Goal: Information Seeking & Learning: Learn about a topic

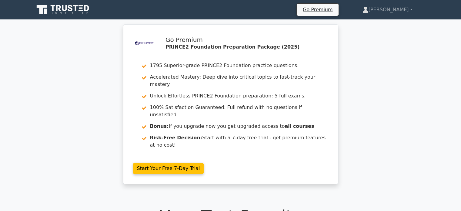
click at [83, 8] on icon at bounding box center [63, 10] width 58 height 12
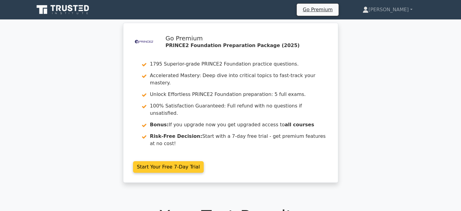
click at [147, 161] on link "Start Your Free 7-Day Trial" at bounding box center [168, 167] width 71 height 12
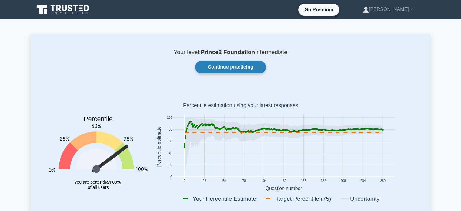
click at [224, 65] on link "Continue practicing" at bounding box center [230, 67] width 70 height 13
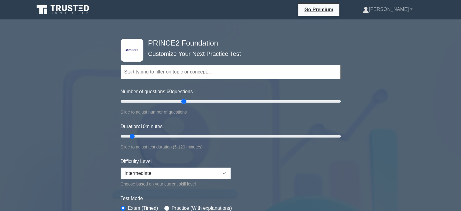
drag, startPoint x: 130, startPoint y: 102, endPoint x: 183, endPoint y: 100, distance: 52.8
type input "60"
click at [183, 100] on input "Number of questions: 60 questions" at bounding box center [231, 101] width 220 height 7
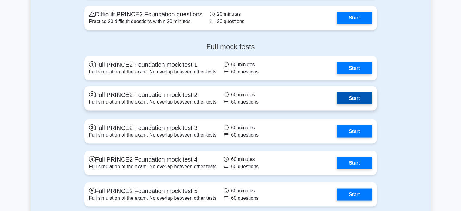
scroll to position [1122, 0]
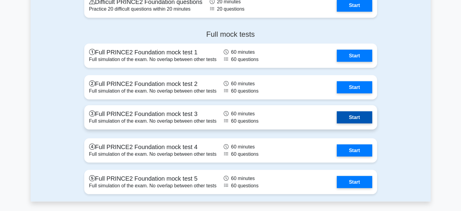
click at [360, 116] on link "Start" at bounding box center [354, 117] width 35 height 12
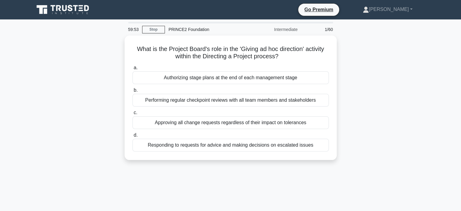
click at [371, 58] on div "What is the Project Board's role in the 'Giving ad hoc direction' activity with…" at bounding box center [231, 101] width 400 height 132
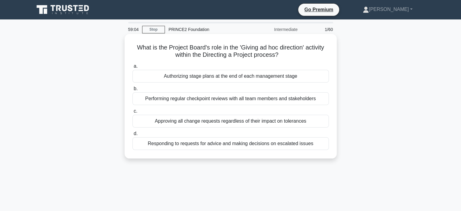
click at [214, 145] on div "Responding to requests for advice and making decisions on escalated issues" at bounding box center [230, 143] width 196 height 13
click at [132, 136] on input "d. Responding to requests for advice and making decisions on escalated issues" at bounding box center [132, 134] width 0 height 4
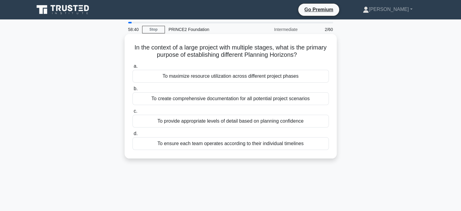
click at [221, 123] on div "To provide appropriate levels of detail based on planning confidence" at bounding box center [230, 121] width 196 height 13
click at [132, 113] on input "c. To provide appropriate levels of detail based on planning confidence" at bounding box center [132, 111] width 0 height 4
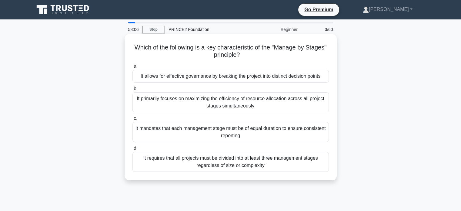
click at [259, 78] on div "It allows for effective governance by breaking the project into distinct decisi…" at bounding box center [230, 76] width 196 height 13
click at [132, 68] on input "a. It allows for effective governance by breaking the project into distinct dec…" at bounding box center [132, 66] width 0 height 4
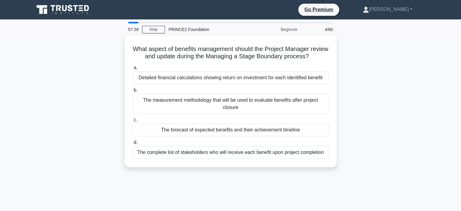
click at [100, 44] on div "What aspect of benefits management should the Project Manager review and update…" at bounding box center [231, 104] width 400 height 139
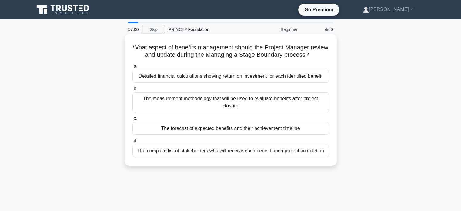
click at [256, 102] on div "The measurement methodology that will be used to evaluate benefits after projec…" at bounding box center [230, 102] width 196 height 20
click at [132, 91] on input "b. The measurement methodology that will be used to evaluate benefits after pro…" at bounding box center [132, 89] width 0 height 4
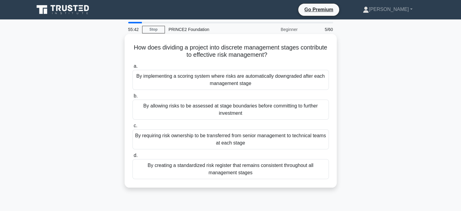
click at [287, 115] on div "By allowing risks to be assessed at stage boundaries before committing to furth…" at bounding box center [230, 109] width 196 height 20
click at [132, 98] on input "b. By allowing risks to be assessed at stage boundaries before committing to fu…" at bounding box center [132, 96] width 0 height 4
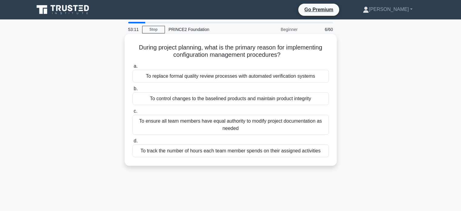
click at [216, 100] on div "To control changes to the baselined products and maintain product integrity" at bounding box center [230, 98] width 196 height 13
click at [132, 91] on input "b. To control changes to the baselined products and maintain product integrity" at bounding box center [132, 89] width 0 height 4
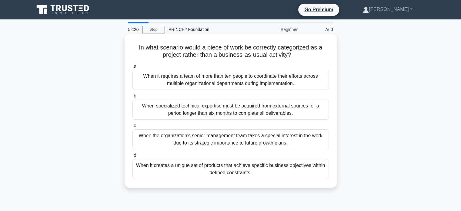
click at [253, 171] on div "When it creates a unique set of products that achieve specific business objecti…" at bounding box center [230, 169] width 196 height 20
click at [132, 157] on input "d. When it creates a unique set of products that achieve specific business obje…" at bounding box center [132, 155] width 0 height 4
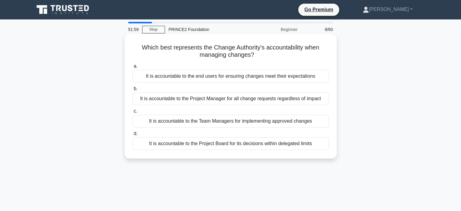
click at [259, 146] on div "It is accountable to the Project Board for its decisions within delegated limits" at bounding box center [230, 143] width 196 height 13
click at [132, 136] on input "d. It is accountable to the Project Board for its decisions within delegated li…" at bounding box center [132, 134] width 0 height 4
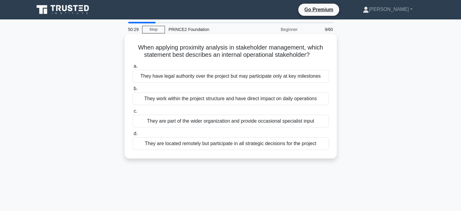
click at [226, 101] on div "They work within the project structure and have direct impact on daily operatio…" at bounding box center [230, 98] width 196 height 13
click at [132, 91] on input "b. They work within the project structure and have direct impact on daily opera…" at bounding box center [132, 89] width 0 height 4
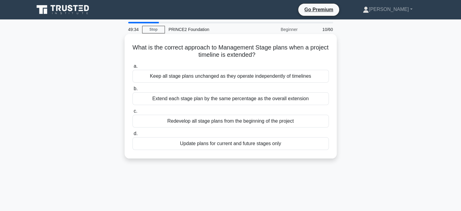
click at [227, 143] on div "Update plans for current and future stages only" at bounding box center [230, 143] width 196 height 13
click at [132, 136] on input "d. Update plans for current and future stages only" at bounding box center [132, 134] width 0 height 4
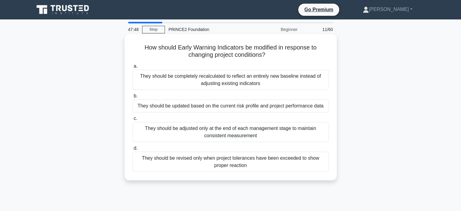
click at [269, 163] on div "They should be revised only when project tolerances have been exceeded to show …" at bounding box center [230, 162] width 196 height 20
click at [132, 150] on input "d. They should be revised only when project tolerances have been exceeded to sh…" at bounding box center [132, 148] width 0 height 4
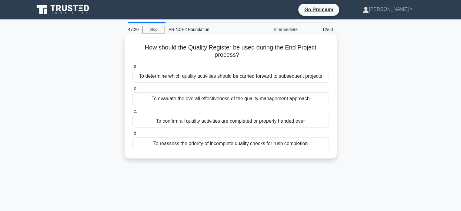
click at [237, 120] on div "To confirm all quality activities are completed or properly handed over" at bounding box center [230, 121] width 196 height 13
click at [132, 113] on input "c. To confirm all quality activities are completed or properly handed over" at bounding box center [132, 111] width 0 height 4
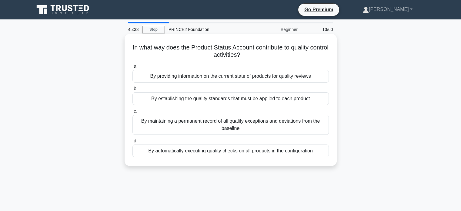
click at [291, 79] on div "By providing information on the current state of products for quality reviews" at bounding box center [230, 76] width 196 height 13
click at [132, 68] on input "a. By providing information on the current state of products for quality reviews" at bounding box center [132, 66] width 0 height 4
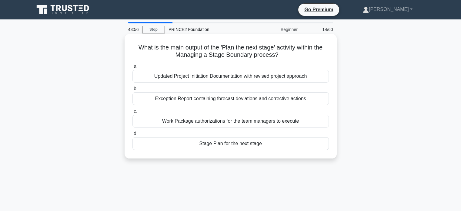
click at [248, 145] on div "Stage Plan for the next stage" at bounding box center [230, 143] width 196 height 13
click at [132, 136] on input "d. Stage Plan for the next stage" at bounding box center [132, 134] width 0 height 4
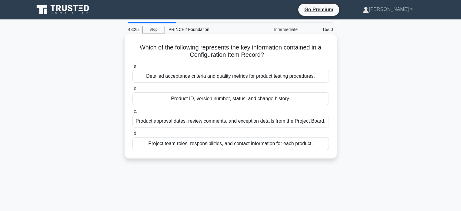
click at [208, 100] on div "Product ID, version number, status, and change history." at bounding box center [230, 98] width 196 height 13
click at [132, 91] on input "b. Product ID, version number, status, and change history." at bounding box center [132, 89] width 0 height 4
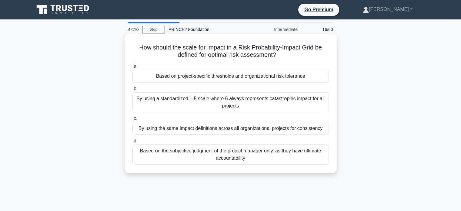
click at [249, 77] on div "Based on project-specific thresholds and organizational risk tolerance" at bounding box center [230, 76] width 196 height 13
click at [132, 68] on input "a. Based on project-specific thresholds and organizational risk tolerance" at bounding box center [132, 66] width 0 height 4
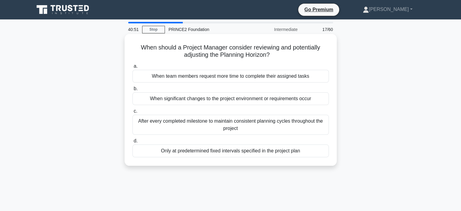
click at [238, 99] on div "When significant changes to the project environment or requirements occur" at bounding box center [230, 98] width 196 height 13
click at [132, 91] on input "b. When significant changes to the project environment or requirements occur" at bounding box center [132, 89] width 0 height 4
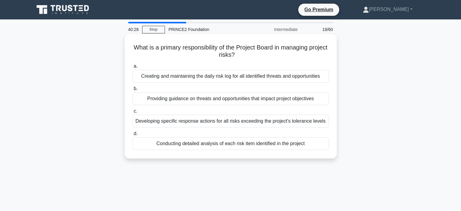
click at [246, 99] on div "Providing guidance on threats and opportunities that impact project objectives" at bounding box center [230, 98] width 196 height 13
click at [132, 91] on input "b. Providing guidance on threats and opportunities that impact project objectiv…" at bounding box center [132, 89] width 0 height 4
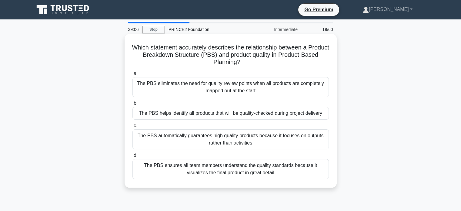
click at [290, 115] on div "The PBS helps identify all products that will be quality-checked during project…" at bounding box center [230, 113] width 196 height 13
click at [132, 105] on input "b. The PBS helps identify all products that will be quality-checked during proj…" at bounding box center [132, 103] width 0 height 4
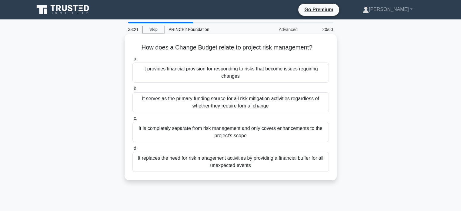
click at [272, 70] on div "It provides financial provision for responding to risks that become issues requ…" at bounding box center [230, 72] width 196 height 20
click at [132, 61] on input "a. It provides financial provision for responding to risks that become issues r…" at bounding box center [132, 59] width 0 height 4
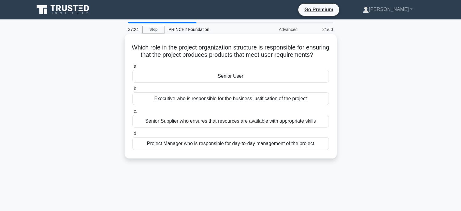
drag, startPoint x: 140, startPoint y: 47, endPoint x: 260, endPoint y: 62, distance: 120.4
click at [260, 59] on h5 "Which role in the project organization structure is responsible for ensuring th…" at bounding box center [231, 51] width 198 height 15
copy h5 "Which role in the project organization structure is responsible for ensuring th…"
click at [231, 82] on div "Senior User" at bounding box center [230, 76] width 196 height 13
click at [132, 68] on input "a. Senior User" at bounding box center [132, 66] width 0 height 4
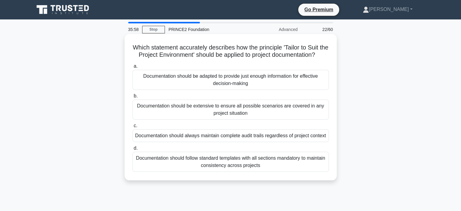
click at [257, 89] on div "Documentation should be adapted to provide just enough information for effectiv…" at bounding box center [230, 80] width 196 height 20
click at [132, 68] on input "a. Documentation should be adapted to provide just enough information for effec…" at bounding box center [132, 66] width 0 height 4
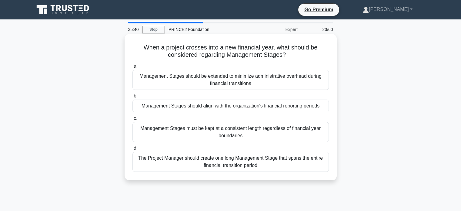
click at [256, 108] on div "Management Stages should align with the organization's financial reporting peri…" at bounding box center [230, 105] width 196 height 13
click at [132, 98] on input "b. Management Stages should align with the organization's financial reporting p…" at bounding box center [132, 96] width 0 height 4
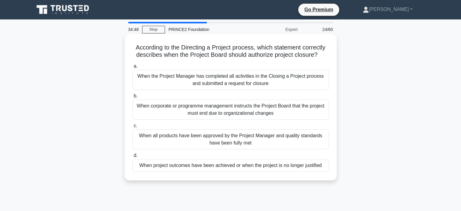
drag, startPoint x: 134, startPoint y: 44, endPoint x: 310, endPoint y: 146, distance: 203.5
click at [335, 162] on div "According to the Directing a Project process, which statement correctly describ…" at bounding box center [231, 107] width 212 height 146
copy div "According to the Directing a Project process, which statement correctly describ…"
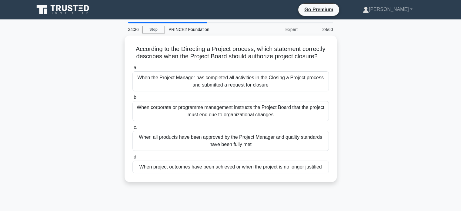
click at [311, 189] on div "34:36 Stop PRINCE2 Foundation Expert 24/60 According to the Directing a Project…" at bounding box center [231, 173] width 400 height 303
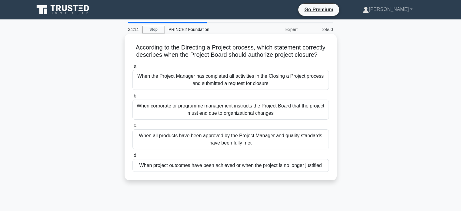
click at [243, 85] on div "When the Project Manager has completed all activities in the Closing a Project …" at bounding box center [230, 80] width 196 height 20
click at [132, 68] on input "a. When the Project Manager has completed all activities in the Closing a Proje…" at bounding box center [132, 66] width 0 height 4
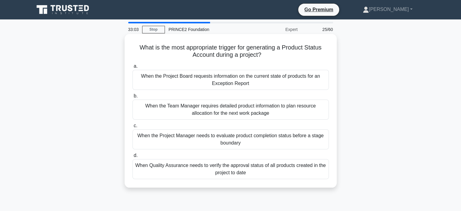
click at [233, 145] on div "When the Project Manager needs to evaluate product completion status before a s…" at bounding box center [230, 139] width 196 height 20
click at [132, 128] on input "c. When the Project Manager needs to evaluate product completion status before …" at bounding box center [132, 126] width 0 height 4
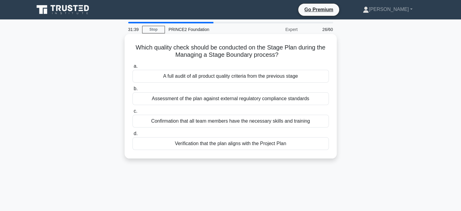
click at [252, 145] on div "Verification that the plan aligns with the Project Plan" at bounding box center [230, 143] width 196 height 13
click at [132, 136] on input "d. Verification that the plan aligns with the Project Plan" at bounding box center [132, 134] width 0 height 4
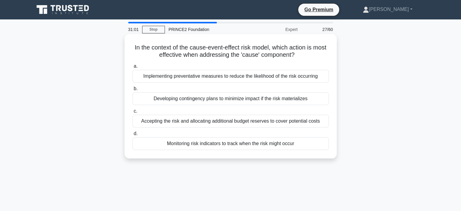
click at [223, 76] on div "Implementing preventative measures to reduce the likelihood of the risk occurri…" at bounding box center [230, 76] width 196 height 13
click at [132, 68] on input "a. Implementing preventative measures to reduce the likelihood of the risk occu…" at bounding box center [132, 66] width 0 height 4
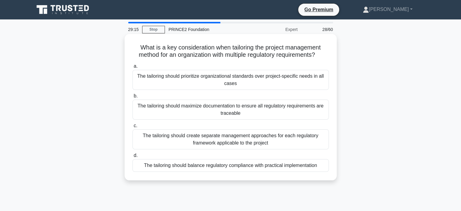
click at [283, 143] on div "The tailoring should create separate management approaches for each regulatory …" at bounding box center [230, 139] width 196 height 20
click at [132, 128] on input "c. The tailoring should create separate management approaches for each regulato…" at bounding box center [132, 126] width 0 height 4
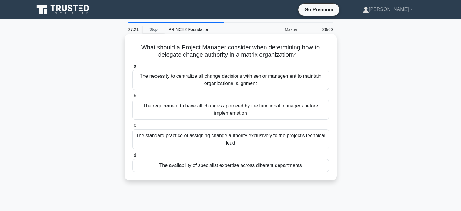
click at [245, 79] on div "The necessity to centralize all change decisions with senior management to main…" at bounding box center [230, 80] width 196 height 20
click at [132, 68] on input "a. The necessity to centralize all change decisions with senior management to m…" at bounding box center [132, 66] width 0 height 4
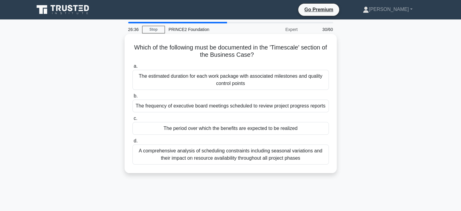
click at [273, 131] on div "The period over which the benefits are expected to be realized" at bounding box center [230, 128] width 196 height 13
click at [132, 120] on input "c. The period over which the benefits are expected to be realized" at bounding box center [132, 118] width 0 height 4
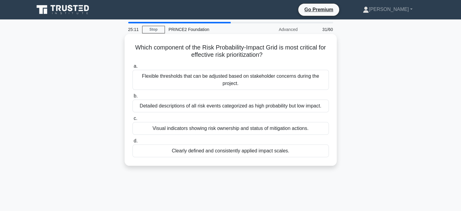
click at [262, 153] on div "Clearly defined and consistently applied impact scales." at bounding box center [230, 150] width 196 height 13
click at [132, 143] on input "d. Clearly defined and consistently applied impact scales." at bounding box center [132, 141] width 0 height 4
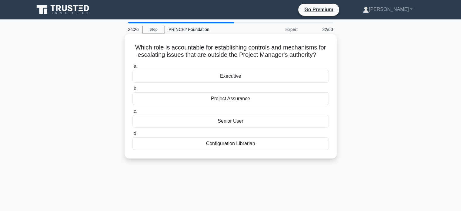
drag, startPoint x: 137, startPoint y: 50, endPoint x: 300, endPoint y: 140, distance: 186.1
click at [300, 140] on div "Which role is accountable for establishing controls and mechanisms for escalati…" at bounding box center [230, 95] width 207 height 119
copy div "Which role is accountable for establishing controls and mechanisms for escalati…"
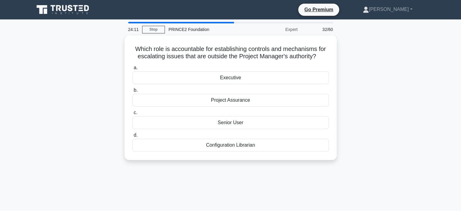
click at [357, 110] on div "Which role is accountable for establishing controls and mechanisms for escalati…" at bounding box center [231, 101] width 400 height 132
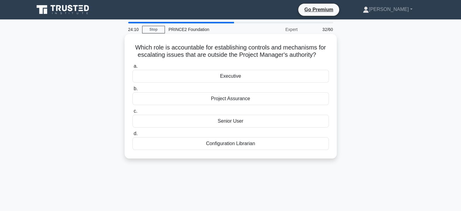
click at [234, 75] on div "Executive" at bounding box center [230, 76] width 196 height 13
click at [132, 68] on input "a. Executive" at bounding box center [132, 66] width 0 height 4
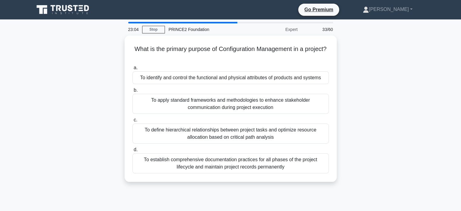
click at [86, 109] on div "What is the primary purpose of Configuration Management in a project? .spinner_…" at bounding box center [231, 111] width 400 height 153
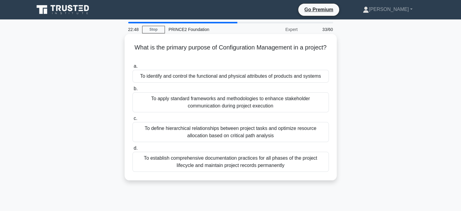
click at [244, 77] on div "To identify and control the functional and physical attributes of products and …" at bounding box center [230, 76] width 196 height 13
click at [132, 68] on input "a. To identify and control the functional and physical attributes of products a…" at bounding box center [132, 66] width 0 height 4
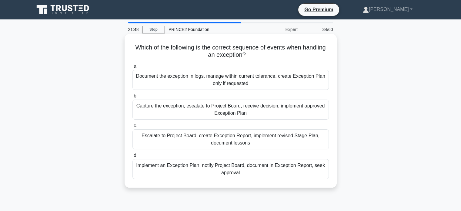
click at [278, 110] on div "Capture the exception, escalate to Project Board, receive decision, implement a…" at bounding box center [230, 109] width 196 height 20
click at [132, 98] on input "b. Capture the exception, escalate to Project Board, receive decision, implemen…" at bounding box center [132, 96] width 0 height 4
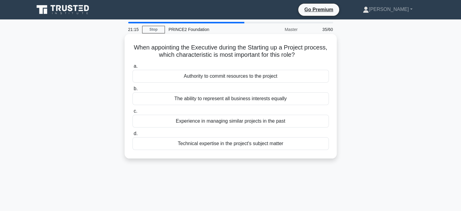
drag, startPoint x: 173, startPoint y: 82, endPoint x: 272, endPoint y: 102, distance: 101.2
click at [297, 140] on div "When appointing the Executive during the Starting up a Project process, which c…" at bounding box center [230, 95] width 207 height 119
copy div "When appointing the Executive during the Starting up a Project process, which c…"
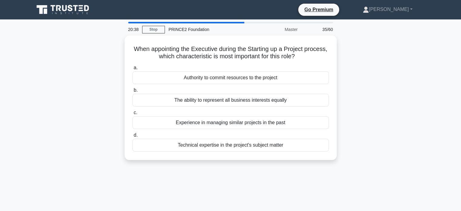
click at [345, 116] on div "When appointing the Executive during the Starting up a Project process, which c…" at bounding box center [231, 101] width 400 height 132
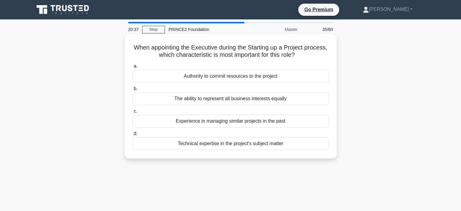
click at [234, 77] on div "Authority to commit resources to the project" at bounding box center [230, 76] width 196 height 13
click at [132, 68] on input "a. Authority to commit resources to the project" at bounding box center [132, 66] width 0 height 4
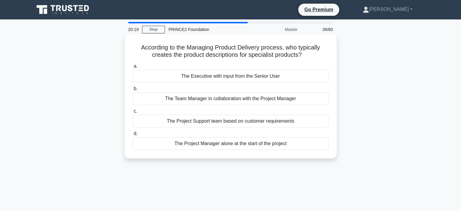
click at [199, 97] on div "The Team Manager in collaboration with the Project Manager" at bounding box center [230, 98] width 196 height 13
click at [132, 91] on input "b. The Team Manager in collaboration with the Project Manager" at bounding box center [132, 89] width 0 height 4
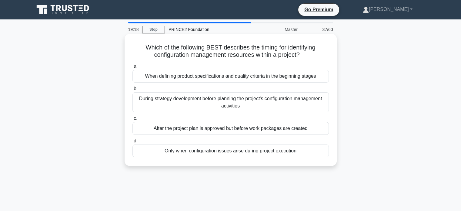
click at [223, 75] on div "When defining product specifications and quality criteria in the beginning stag…" at bounding box center [230, 76] width 196 height 13
click at [132, 68] on input "a. When defining product specifications and quality criteria in the beginning s…" at bounding box center [132, 66] width 0 height 4
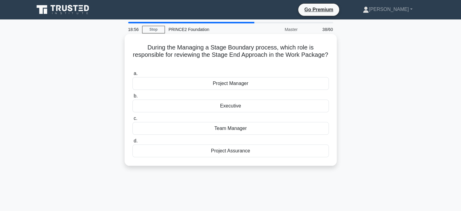
drag, startPoint x: 148, startPoint y: 45, endPoint x: 266, endPoint y: 128, distance: 144.1
click at [280, 155] on div "During the Managing a Stage Boundary process, which role is responsible for rev…" at bounding box center [230, 99] width 207 height 127
copy div "During the Managing a Stage Boundary process, which role is responsible for rev…"
click at [280, 126] on div "Team Manager" at bounding box center [230, 128] width 196 height 13
click at [132, 120] on input "c. Team Manager" at bounding box center [132, 118] width 0 height 4
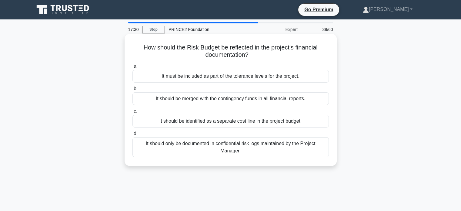
click at [207, 123] on div "It should be identified as a separate cost line in the project budget." at bounding box center [230, 121] width 196 height 13
click at [132, 113] on input "c. It should be identified as a separate cost line in the project budget." at bounding box center [132, 111] width 0 height 4
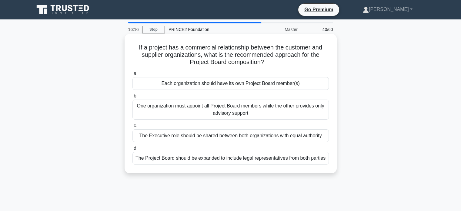
click at [286, 85] on div "Each organization should have its own Project Board member(s)" at bounding box center [230, 83] width 196 height 13
click at [132, 75] on input "a. Each organization should have its own Project Board member(s)" at bounding box center [132, 74] width 0 height 4
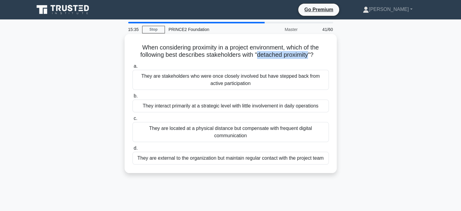
drag, startPoint x: 260, startPoint y: 53, endPoint x: 309, endPoint y: 58, distance: 49.1
click at [309, 58] on h5 "When considering proximity in a project environment, which of the following bes…" at bounding box center [231, 51] width 198 height 15
copy h5 "detached proximity"
click at [221, 105] on div "They interact primarily at a strategic level with little involvement in daily o…" at bounding box center [230, 105] width 196 height 13
click at [132, 98] on input "b. They interact primarily at a strategic level with little involvement in dail…" at bounding box center [132, 96] width 0 height 4
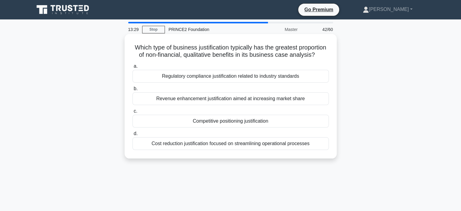
click at [220, 127] on div "Competitive positioning justification" at bounding box center [230, 121] width 196 height 13
click at [132, 113] on input "c. Competitive positioning justification" at bounding box center [132, 111] width 0 height 4
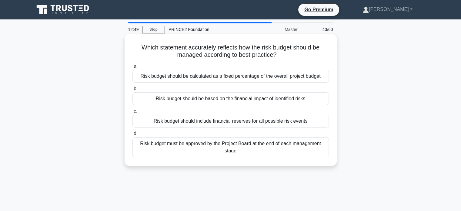
click at [252, 150] on div "Risk budget must be approved by the Project Board at the end of each management…" at bounding box center [230, 147] width 196 height 20
click at [132, 136] on input "d. Risk budget must be approved by the Project Board at the end of each managem…" at bounding box center [132, 134] width 0 height 4
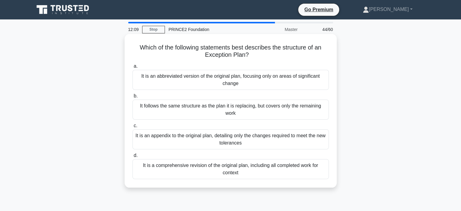
click at [268, 142] on div "It is an appendix to the original plan, detailing only the changes required to …" at bounding box center [230, 139] width 196 height 20
click at [132, 128] on input "c. It is an appendix to the original plan, detailing only the changes required …" at bounding box center [132, 126] width 0 height 4
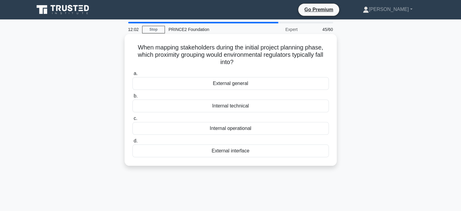
click at [279, 182] on div "12:02 Stop PRINCE2 Foundation Expert 45/60 When mapping stakeholders during the…" at bounding box center [231, 173] width 400 height 303
click at [266, 150] on div "External interface" at bounding box center [230, 150] width 196 height 13
click at [132, 143] on input "d. External interface" at bounding box center [132, 141] width 0 height 4
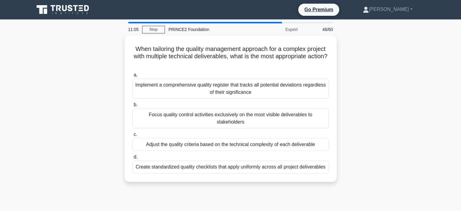
click at [99, 70] on div "When tailoring the quality management approach for a complex project with multi…" at bounding box center [231, 111] width 400 height 153
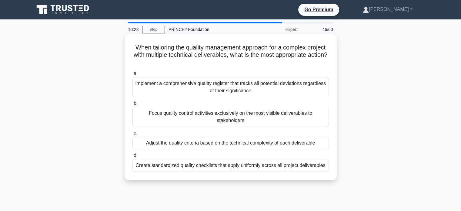
click at [298, 136] on div "Adjust the quality criteria based on the technical complexity of each deliverab…" at bounding box center [230, 142] width 196 height 13
click at [132, 135] on input "c. Adjust the quality criteria based on the technical complexity of each delive…" at bounding box center [132, 133] width 0 height 4
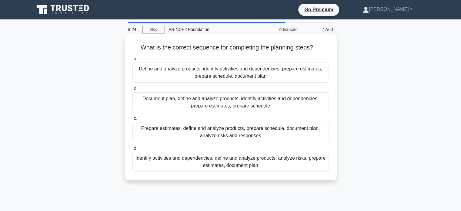
click at [270, 72] on div "Define and analyze products, identify activities and dependencies, prepare esti…" at bounding box center [230, 72] width 196 height 20
click at [132, 61] on input "a. Define and analyze products, identify activities and dependencies, prepare e…" at bounding box center [132, 59] width 0 height 4
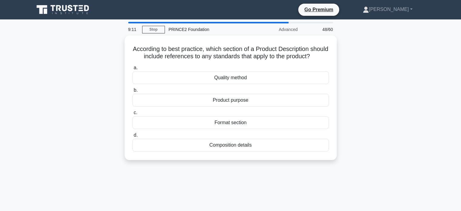
click at [386, 56] on div "According to best practice, which section of a Product Description should inclu…" at bounding box center [231, 101] width 400 height 132
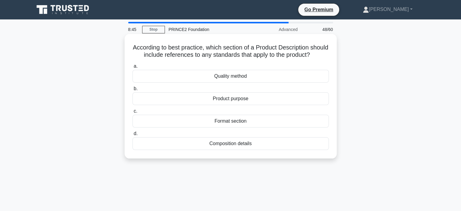
drag, startPoint x: 133, startPoint y: 47, endPoint x: 291, endPoint y: 150, distance: 188.3
click at [291, 150] on div "According to best practice, which section of a Product Description should inclu…" at bounding box center [230, 95] width 207 height 119
copy div "According to best practice, which section of a Product Description should inclu…"
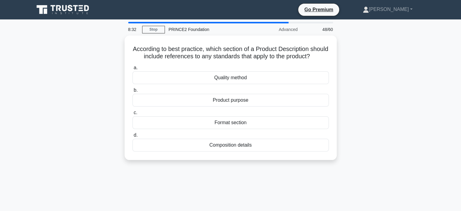
click at [339, 77] on div "According to best practice, which section of a Product Description should inclu…" at bounding box center [231, 101] width 400 height 132
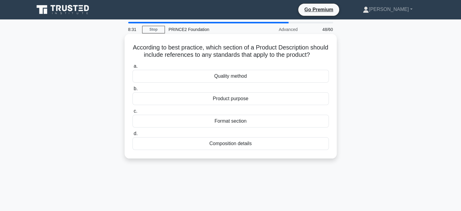
click at [275, 82] on div "Quality method" at bounding box center [230, 76] width 196 height 13
click at [132, 68] on input "a. Quality method" at bounding box center [132, 66] width 0 height 4
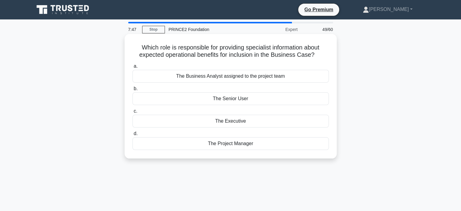
click at [259, 125] on div "The Executive" at bounding box center [230, 121] width 196 height 13
click at [132, 113] on input "c. The Executive" at bounding box center [132, 111] width 0 height 4
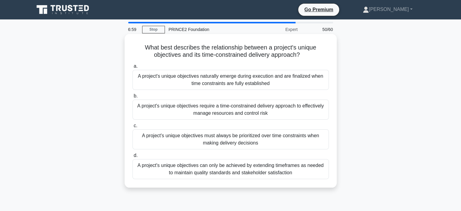
click at [287, 111] on div "A project's unique objectives require a time-constrained delivery approach to e…" at bounding box center [230, 109] width 196 height 20
click at [132, 98] on input "b. A project's unique objectives require a time-constrained delivery approach t…" at bounding box center [132, 96] width 0 height 4
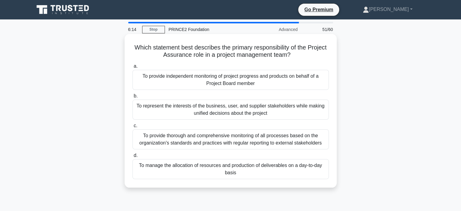
click at [288, 82] on div "To provide independent monitoring of project progress and products on behalf of…" at bounding box center [230, 80] width 196 height 20
click at [132, 68] on input "a. To provide independent monitoring of project progress and products on behalf…" at bounding box center [132, 66] width 0 height 4
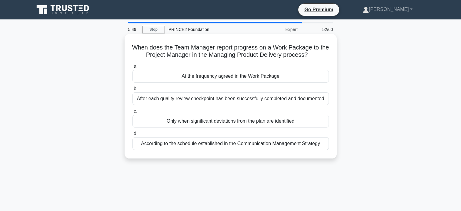
click at [252, 79] on div "At the frequency agreed in the Work Package" at bounding box center [230, 76] width 196 height 13
click at [132, 68] on input "a. At the frequency agreed in the Work Package" at bounding box center [132, 66] width 0 height 4
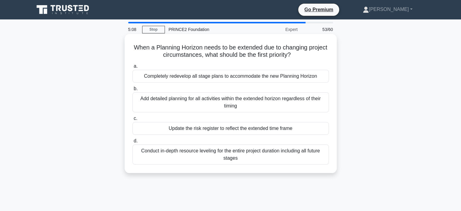
drag, startPoint x: 140, startPoint y: 46, endPoint x: 262, endPoint y: 157, distance: 164.4
click at [262, 157] on div "When a Planning Horizon needs to be extended due to changing project circumstan…" at bounding box center [230, 103] width 207 height 134
copy div "When a Planning Horizon needs to be extended due to changing project circumstan…"
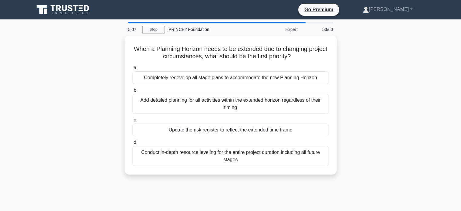
click at [352, 106] on div "When a Planning Horizon needs to be extended due to changing project circumstan…" at bounding box center [231, 108] width 400 height 146
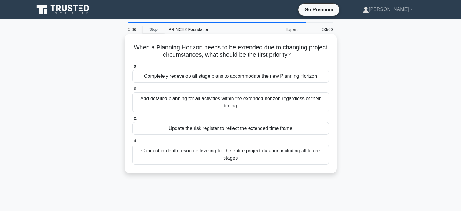
click at [223, 59] on h5 "When a Planning Horizon needs to be extended due to changing project circumstan…" at bounding box center [231, 51] width 198 height 15
click at [218, 133] on div "Update the risk register to reflect the extended time frame" at bounding box center [230, 128] width 196 height 13
click at [132, 120] on input "c. Update the risk register to reflect the extended time frame" at bounding box center [132, 118] width 0 height 4
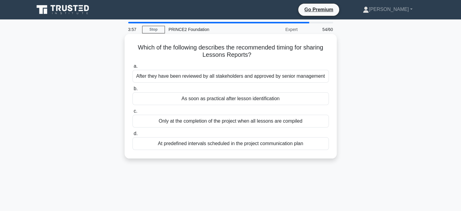
click at [270, 122] on div "Only at the completion of the project when all lessons are compiled" at bounding box center [230, 121] width 196 height 13
click at [132, 113] on input "c. Only at the completion of the project when all lessons are compiled" at bounding box center [132, 111] width 0 height 4
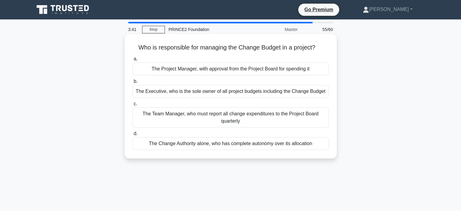
click at [212, 91] on div "The Executive, who is the sole owner of all project budgets including the Chang…" at bounding box center [230, 91] width 196 height 13
click at [132, 83] on input "b. The Executive, who is the sole owner of all project budgets including the Ch…" at bounding box center [132, 81] width 0 height 4
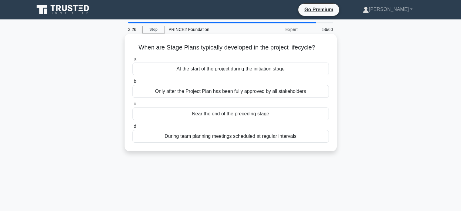
click at [243, 113] on div "Near the end of the preceding stage" at bounding box center [230, 113] width 196 height 13
click at [132, 106] on input "c. Near the end of the preceding stage" at bounding box center [132, 104] width 0 height 4
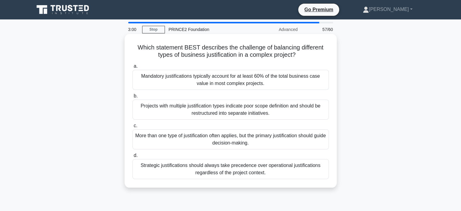
click at [286, 139] on div "More than one type of justification often applies, but the primary justificatio…" at bounding box center [230, 139] width 196 height 20
click at [132, 128] on input "c. More than one type of justification often applies, but the primary justifica…" at bounding box center [132, 126] width 0 height 4
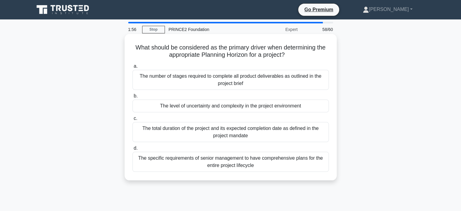
click at [256, 107] on div "The level of uncertainty and complexity in the project environment" at bounding box center [230, 105] width 196 height 13
click at [132, 98] on input "b. The level of uncertainty and complexity in the project environment" at bounding box center [132, 96] width 0 height 4
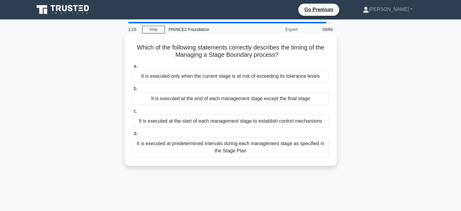
click at [224, 101] on div "It is executed at the end of each management stage except the final stage" at bounding box center [230, 98] width 196 height 13
click at [132, 91] on input "b. It is executed at the end of each management stage except the final stage" at bounding box center [132, 89] width 0 height 4
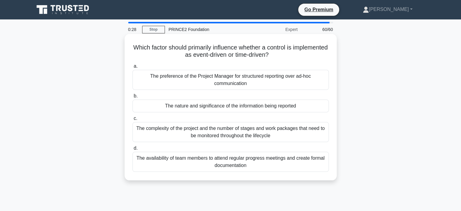
click at [273, 128] on div "The complexity of the project and the number of stages and work packages that n…" at bounding box center [230, 132] width 196 height 20
click at [132, 120] on input "c. The complexity of the project and the number of stages and work packages tha…" at bounding box center [132, 118] width 0 height 4
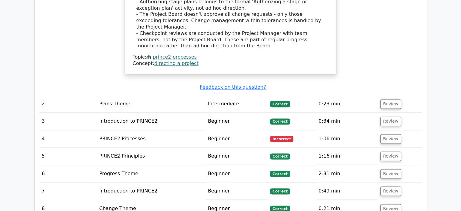
scroll to position [788, 0]
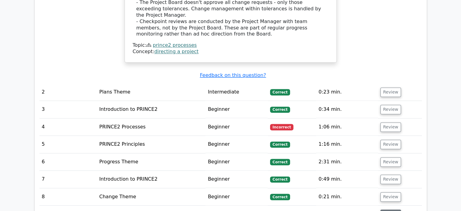
click at [394, 209] on button "Review" at bounding box center [390, 213] width 21 height 9
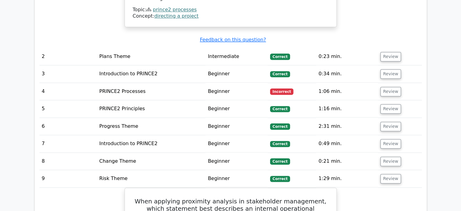
scroll to position [819, 0]
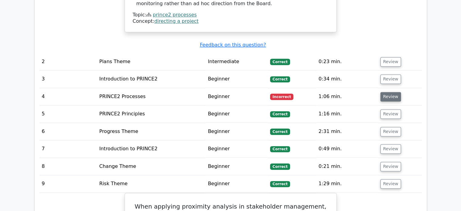
click at [384, 92] on button "Review" at bounding box center [390, 96] width 21 height 9
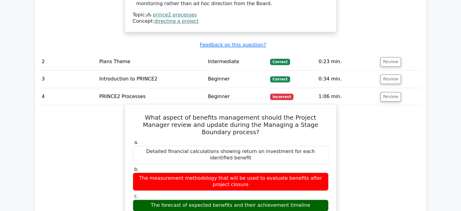
click at [150, 139] on label "a. Detailed financial calculations showing return on investment for each identi…" at bounding box center [231, 151] width 196 height 24
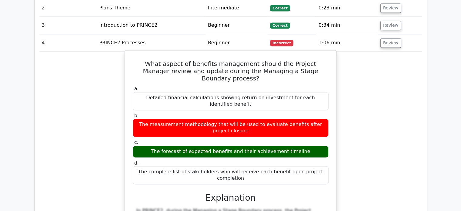
scroll to position [879, 0]
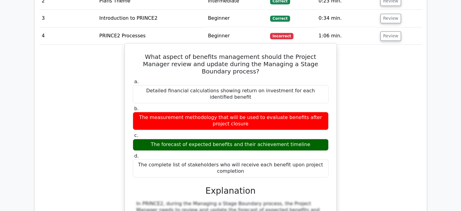
drag, startPoint x: 97, startPoint y: 69, endPoint x: 140, endPoint y: 42, distance: 50.9
click at [97, 69] on div "What aspect of benefits management should the Project Manager review and update…" at bounding box center [230, 200] width 383 height 310
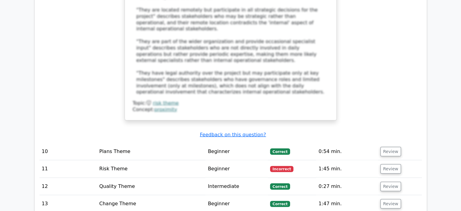
scroll to position [1577, 0]
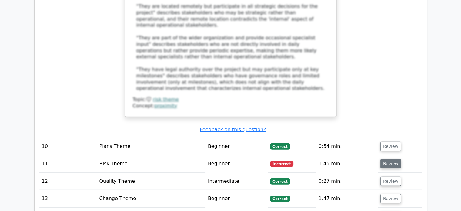
click at [383, 159] on button "Review" at bounding box center [390, 163] width 21 height 9
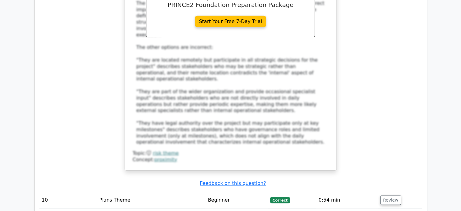
scroll to position [1516, 0]
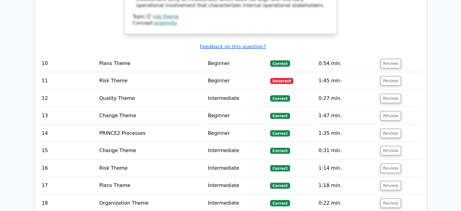
scroll to position [1637, 0]
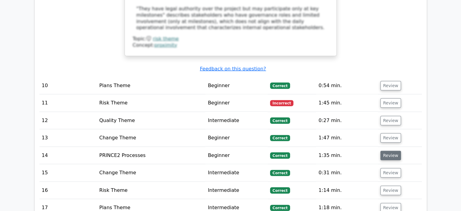
click at [389, 151] on button "Review" at bounding box center [390, 155] width 21 height 9
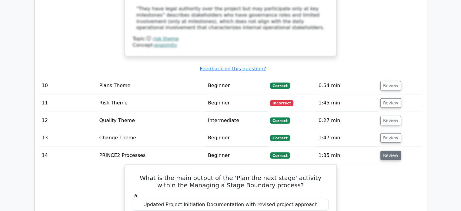
click at [387, 151] on button "Review" at bounding box center [390, 155] width 21 height 9
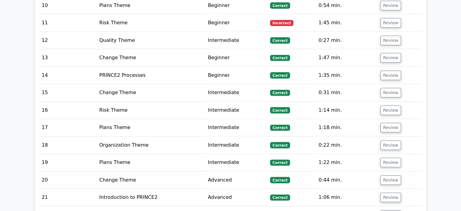
scroll to position [1728, 0]
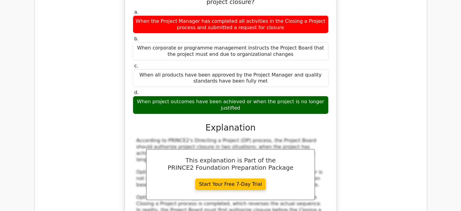
scroll to position [2001, 0]
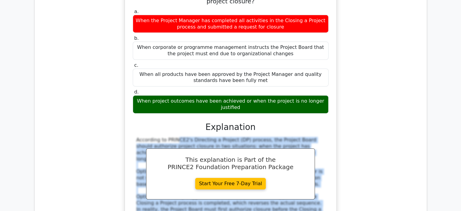
drag, startPoint x: 135, startPoint y: 22, endPoint x: 256, endPoint y: 112, distance: 150.4
click at [315, 137] on div "According to PRINCE2's Directing a Project (DP) process, the Project Board shou…" at bounding box center [231, 193] width 196 height 113
copy div "According to PRINCE2's Directing a Project (DP) process, the Project Board shou…"
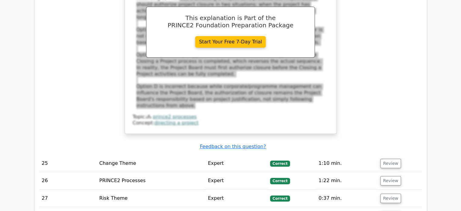
scroll to position [2122, 0]
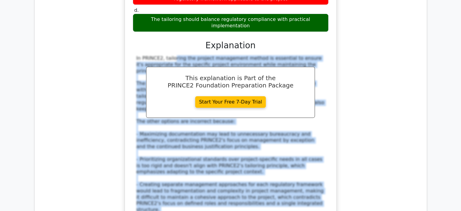
scroll to position [2486, 0]
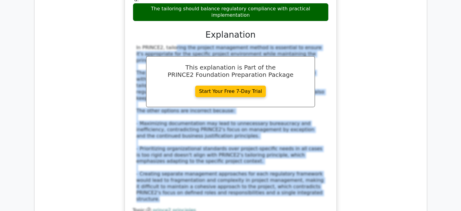
drag, startPoint x: 136, startPoint y: 59, endPoint x: 260, endPoint y: 50, distance: 124.6
click at [260, 50] on div "a. The tailoring should prioritize organizational standards over project-specif…" at bounding box center [230, 67] width 197 height 305
copy div "In PRINCE2, tailoring the project management method is essential to ensure it's…"
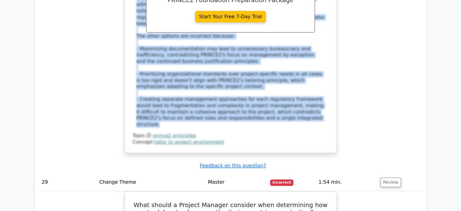
scroll to position [2547, 0]
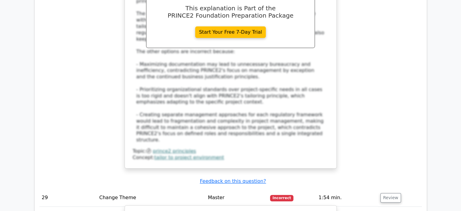
drag, startPoint x: 246, startPoint y: 77, endPoint x: 300, endPoint y: 75, distance: 53.4
drag, startPoint x: 302, startPoint y: 77, endPoint x: 136, endPoint y: 68, distance: 166.7
copy h5 "What should a Project Manager consider when determining how to delegate change …"
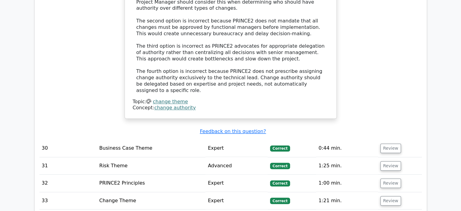
scroll to position [2941, 0]
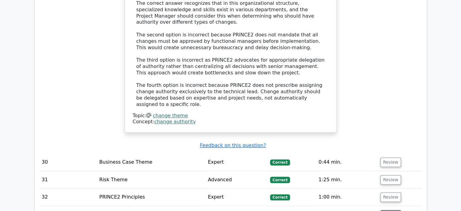
click at [391, 210] on button "Review" at bounding box center [390, 214] width 21 height 9
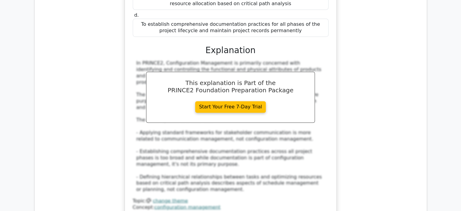
scroll to position [3274, 0]
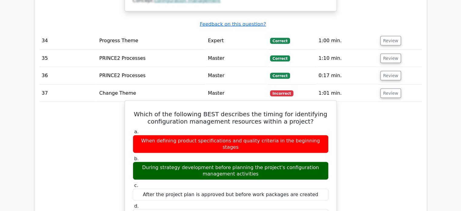
scroll to position [3487, 0]
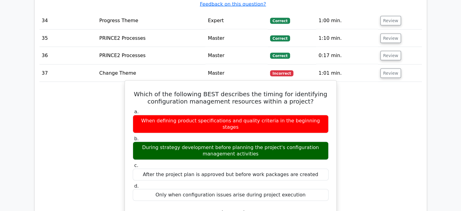
drag, startPoint x: 136, startPoint y: 74, endPoint x: 227, endPoint y: 154, distance: 121.6
copy div "In PRINCE2, configuration management resources should be identified during stra…"
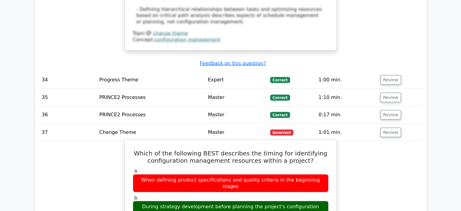
scroll to position [3396, 0]
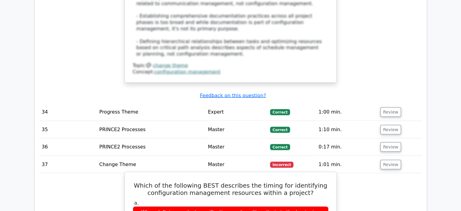
copy div "In PRINCE2, configuration management resources should be identified during stra…"
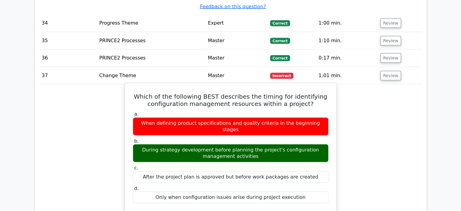
scroll to position [3487, 0]
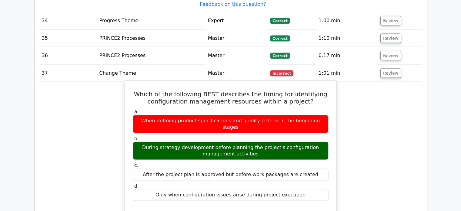
copy div "In PRINCE2, configuration management resources should be identified during stra…"
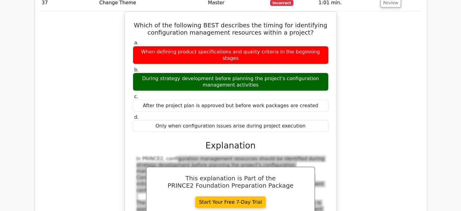
scroll to position [3669, 0]
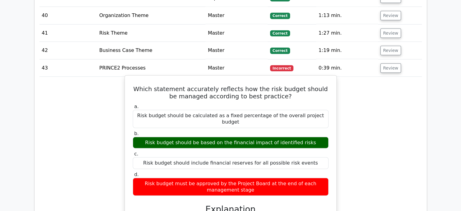
scroll to position [3911, 0]
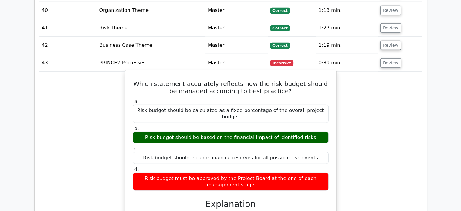
drag, startPoint x: 136, startPoint y: 22, endPoint x: 219, endPoint y: 103, distance: 116.2
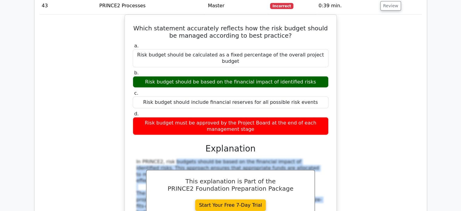
scroll to position [3972, 0]
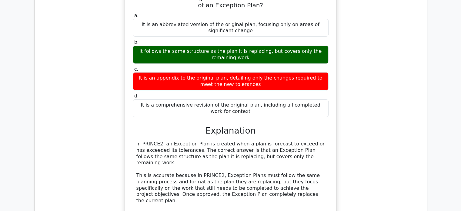
scroll to position [4336, 0]
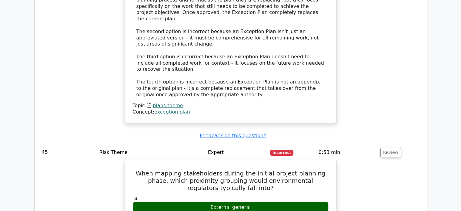
scroll to position [4517, 0]
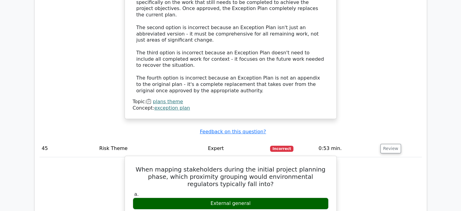
drag, startPoint x: 136, startPoint y: 60, endPoint x: 169, endPoint y: 178, distance: 123.0
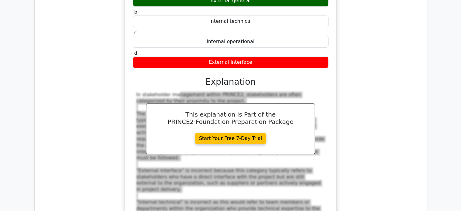
scroll to position [4730, 0]
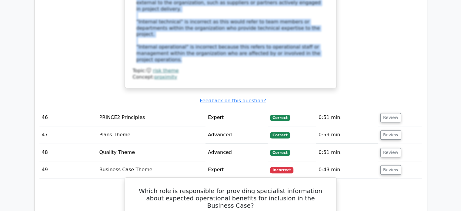
scroll to position [4912, 0]
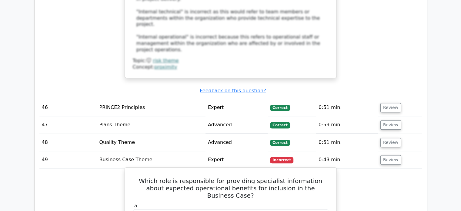
drag, startPoint x: 136, startPoint y: 46, endPoint x: 274, endPoint y: 128, distance: 161.0
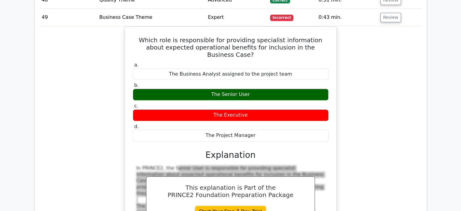
scroll to position [5063, 0]
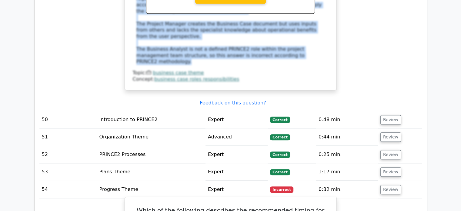
scroll to position [5275, 0]
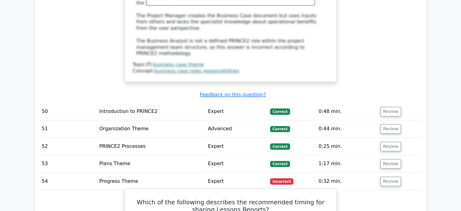
drag, startPoint x: 162, startPoint y: 56, endPoint x: 263, endPoint y: 144, distance: 133.5
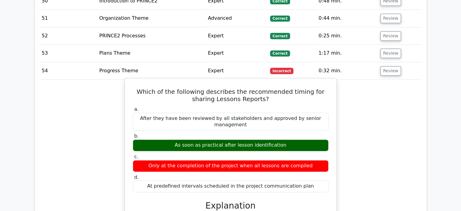
scroll to position [5397, 0]
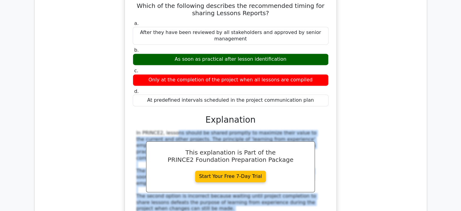
scroll to position [5518, 0]
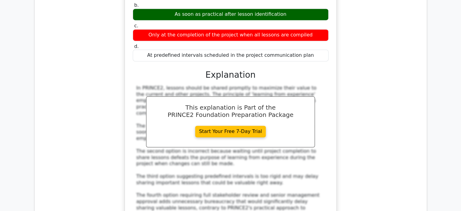
drag, startPoint x: 134, startPoint y: 113, endPoint x: 213, endPoint y: 191, distance: 110.4
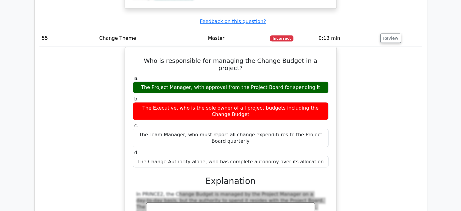
scroll to position [5761, 0]
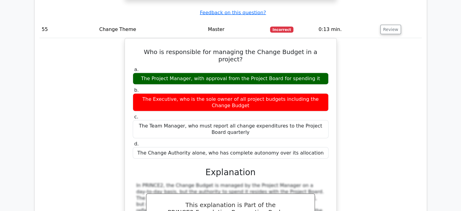
drag, startPoint x: 378, startPoint y: 71, endPoint x: 383, endPoint y: 77, distance: 8.0
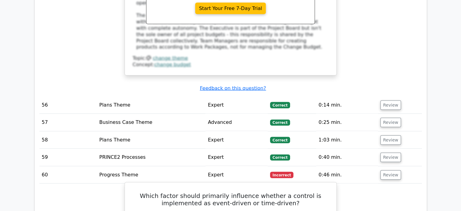
scroll to position [5973, 0]
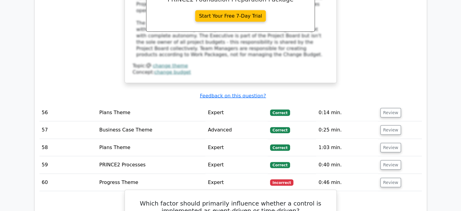
drag, startPoint x: 249, startPoint y: 128, endPoint x: 136, endPoint y: 26, distance: 152.2
